Goal: Book appointment/travel/reservation

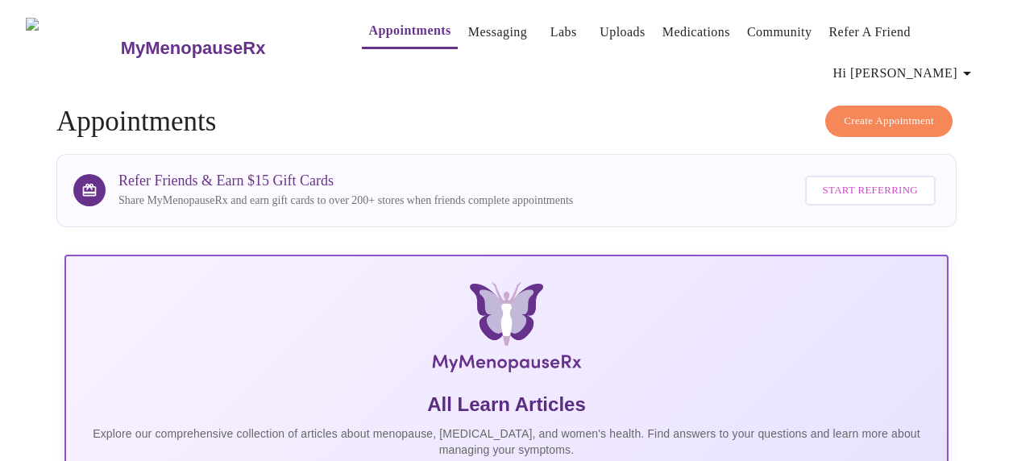
scroll to position [564, 0]
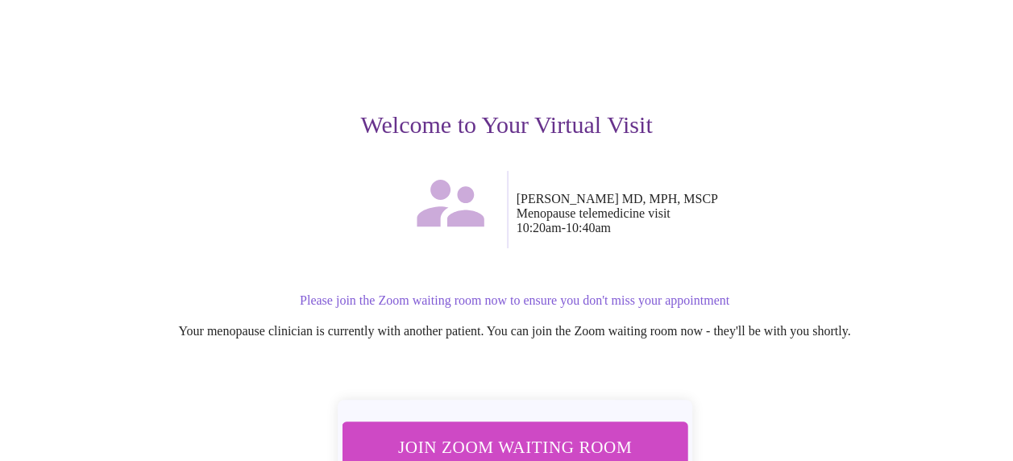
scroll to position [161, 0]
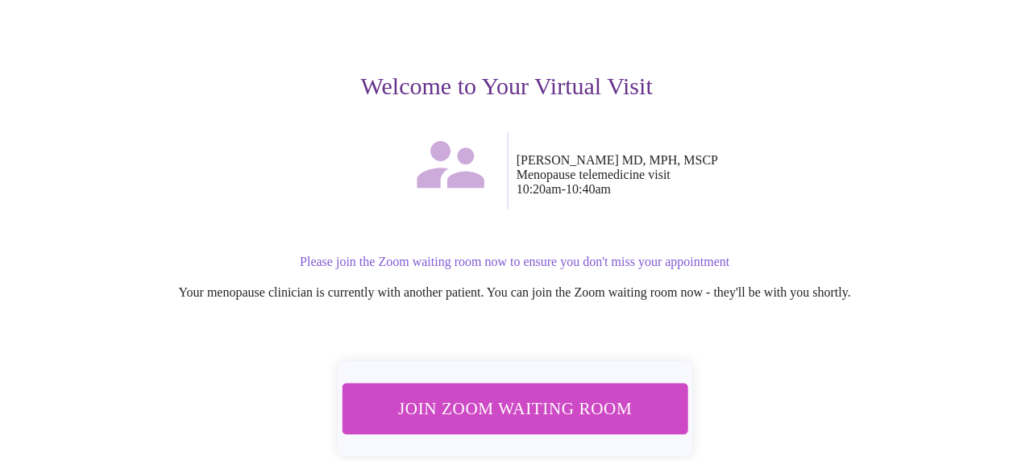
click at [590, 401] on span "Join Zoom Waiting Room" at bounding box center [515, 408] width 305 height 30
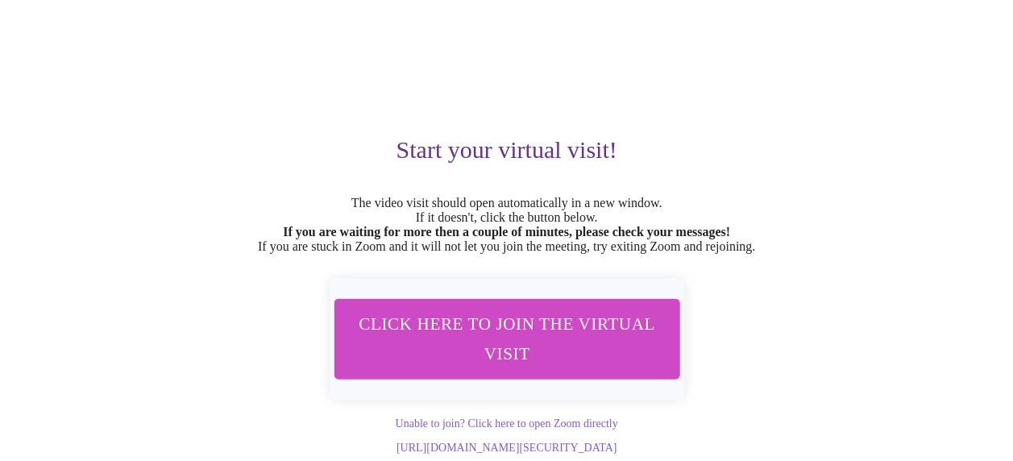
scroll to position [133, 0]
click at [554, 348] on span "Click here to join the virtual visit" at bounding box center [506, 339] width 303 height 60
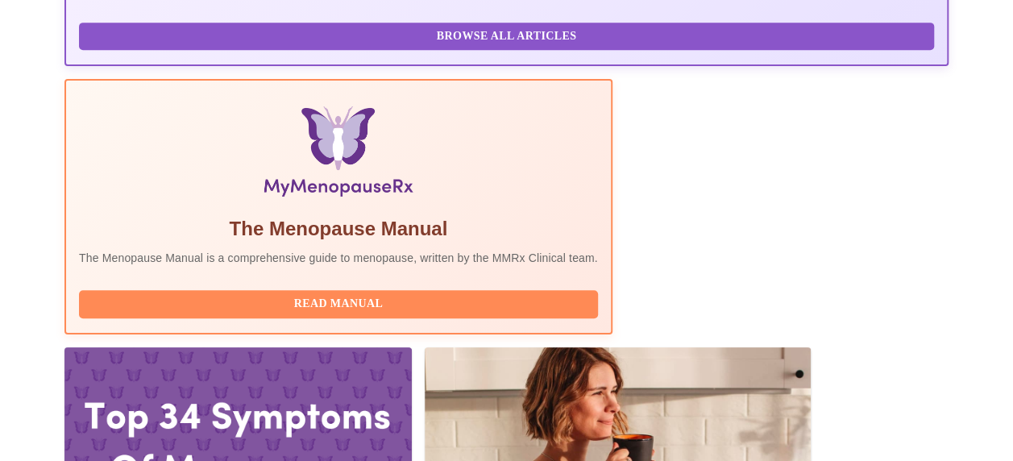
scroll to position [484, 0]
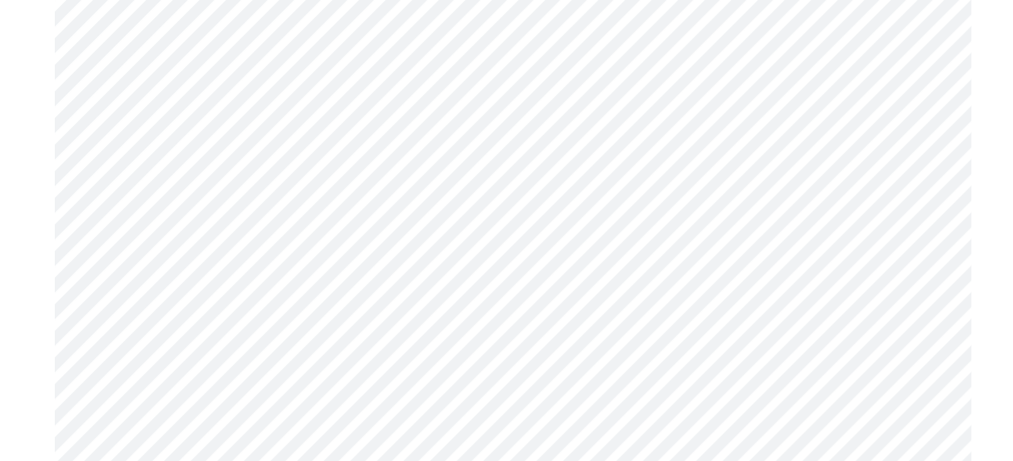
scroll to position [484, 0]
